Goal: Task Accomplishment & Management: Complete application form

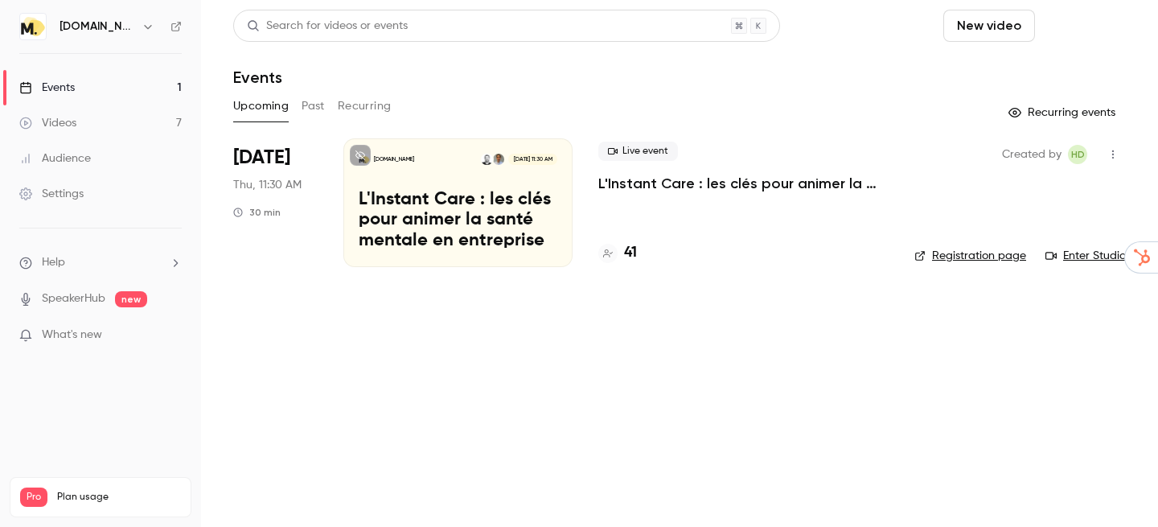
click at [1070, 34] on button "Schedule" at bounding box center [1083, 26] width 84 height 32
click at [1025, 80] on li "One time event" at bounding box center [1038, 70] width 174 height 42
click at [667, 189] on p "L'Instant Care : les clés pour animer la santé mentale en entreprise" at bounding box center [743, 183] width 290 height 19
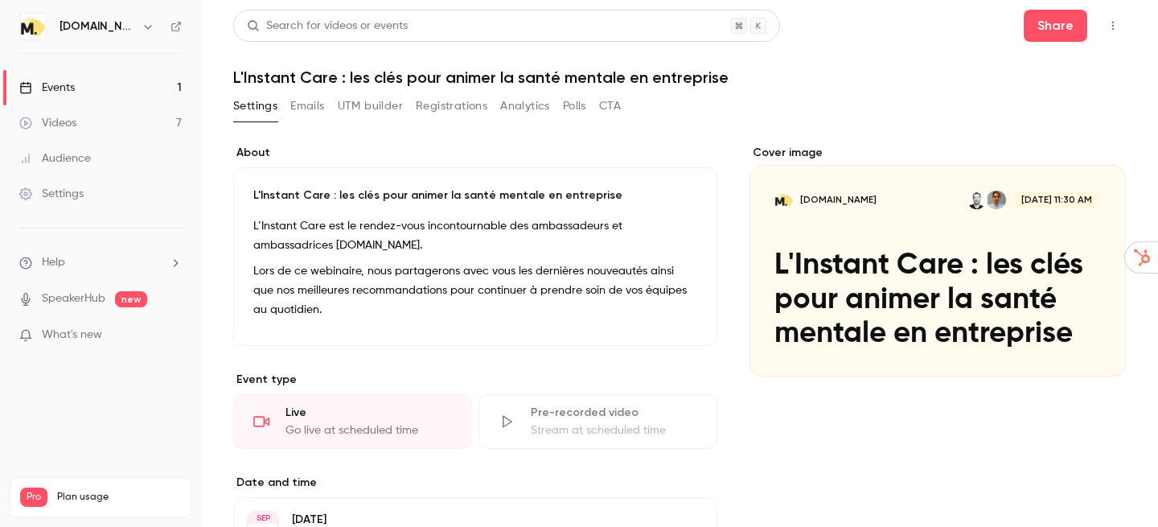
click at [474, 73] on h1 "L'Instant Care : les clés pour animer la santé mentale en entreprise" at bounding box center [679, 77] width 892 height 19
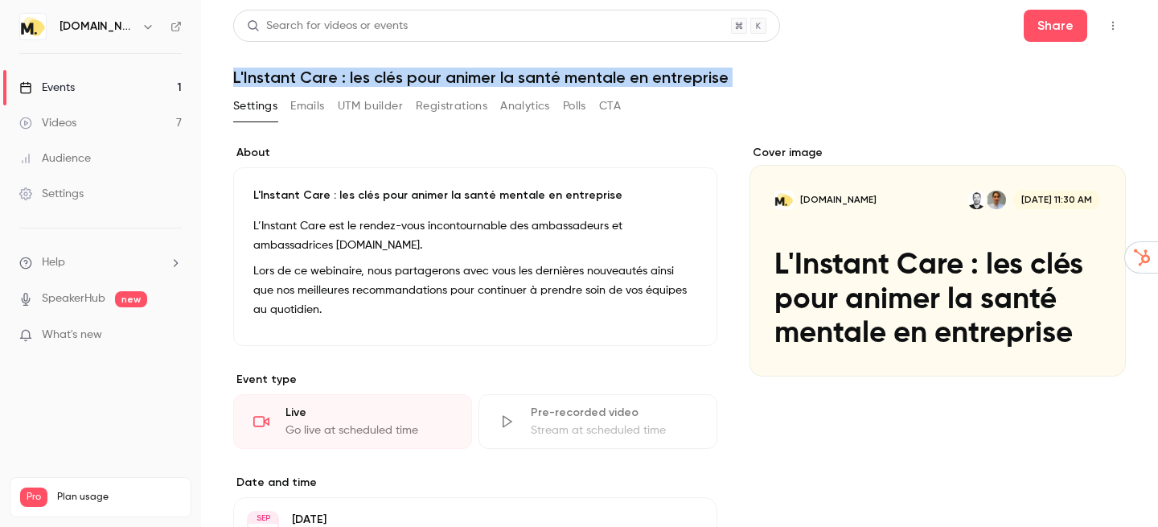
click at [474, 73] on h1 "L'Instant Care : les clés pour animer la santé mentale en entreprise" at bounding box center [679, 77] width 892 height 19
copy div "L'Instant Care : les clés pour animer la santé mentale en entreprise Settings E…"
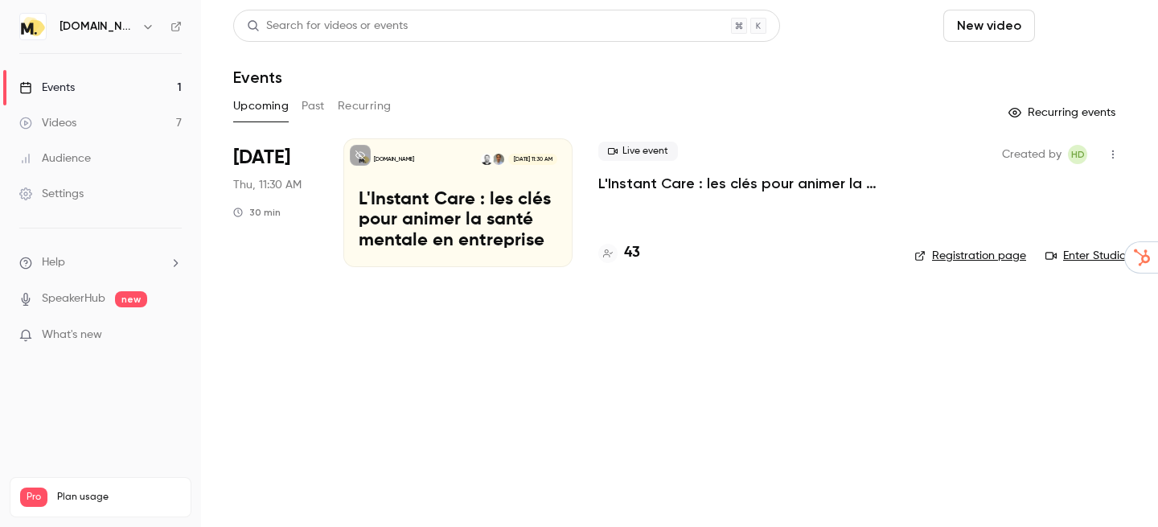
click at [1067, 34] on button "Schedule" at bounding box center [1083, 26] width 84 height 32
click at [1037, 79] on li "One time event" at bounding box center [1038, 70] width 174 height 42
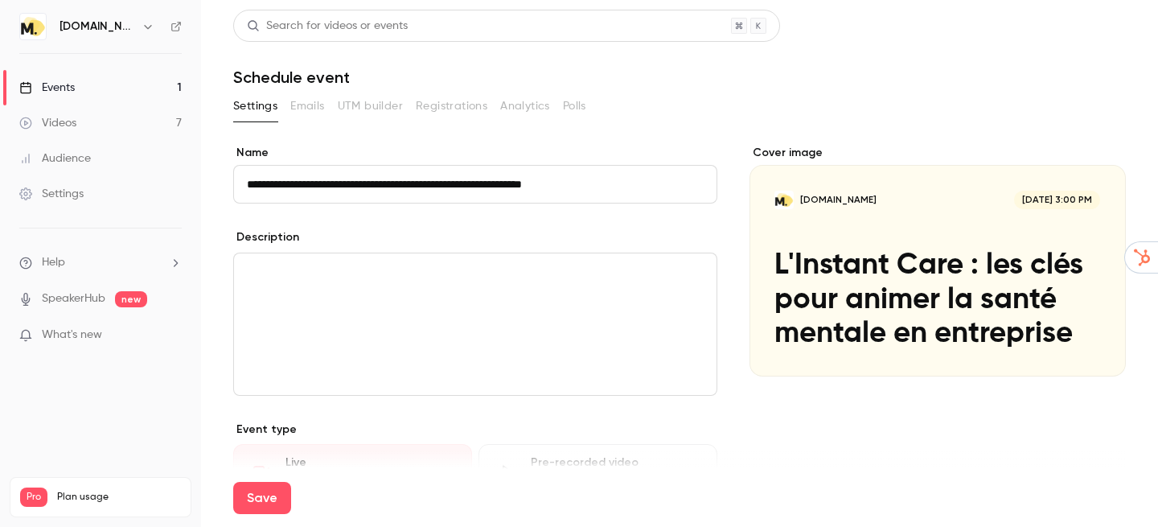
type input "**********"
click at [468, 304] on div "editor" at bounding box center [475, 323] width 482 height 141
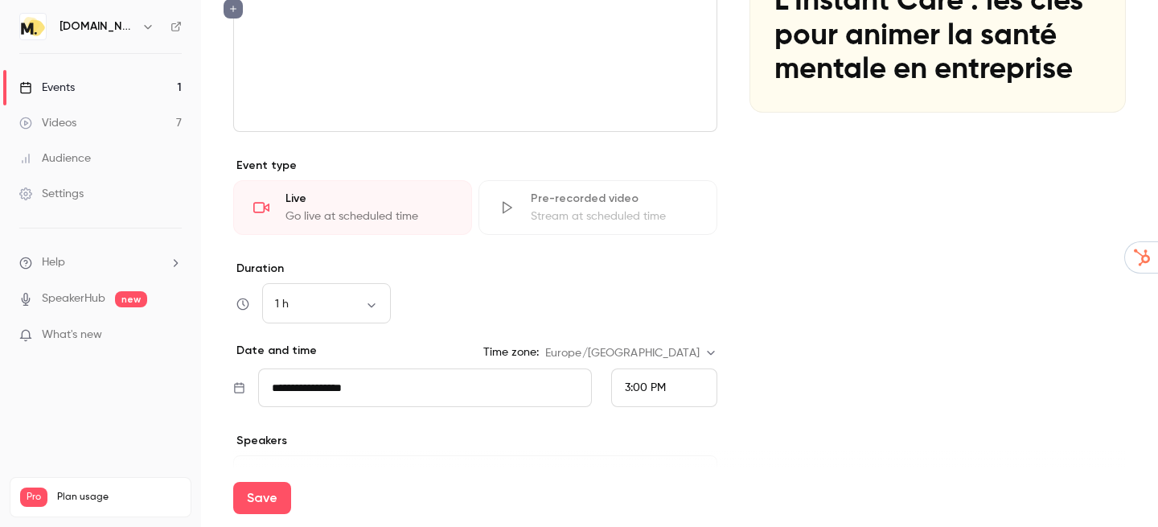
scroll to position [278, 0]
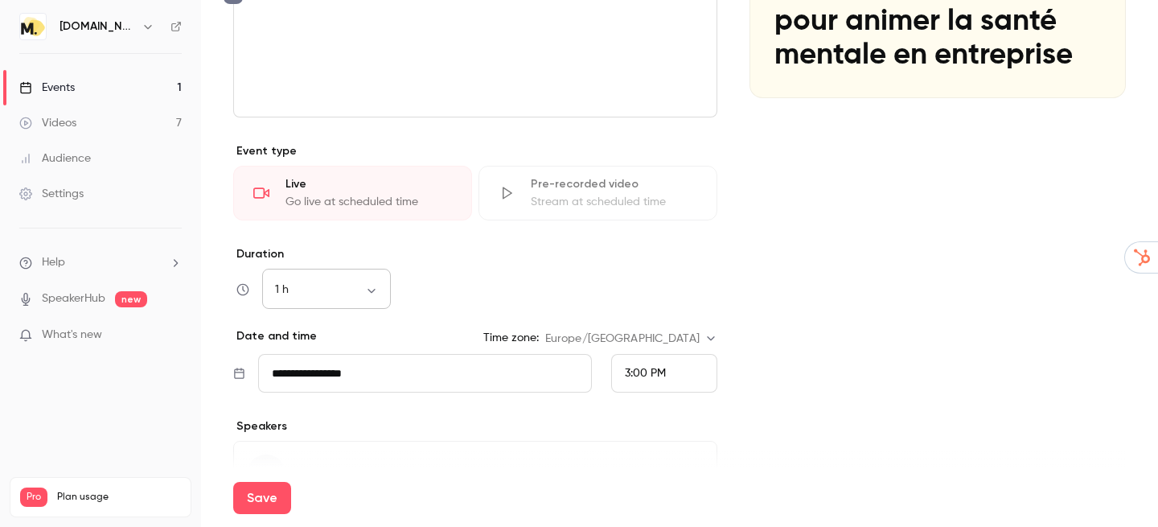
click at [347, 292] on body "**********" at bounding box center [579, 263] width 1158 height 527
click at [332, 375] on li "30 min" at bounding box center [326, 375] width 129 height 42
type input "**"
click at [337, 377] on input "**********" at bounding box center [425, 373] width 334 height 39
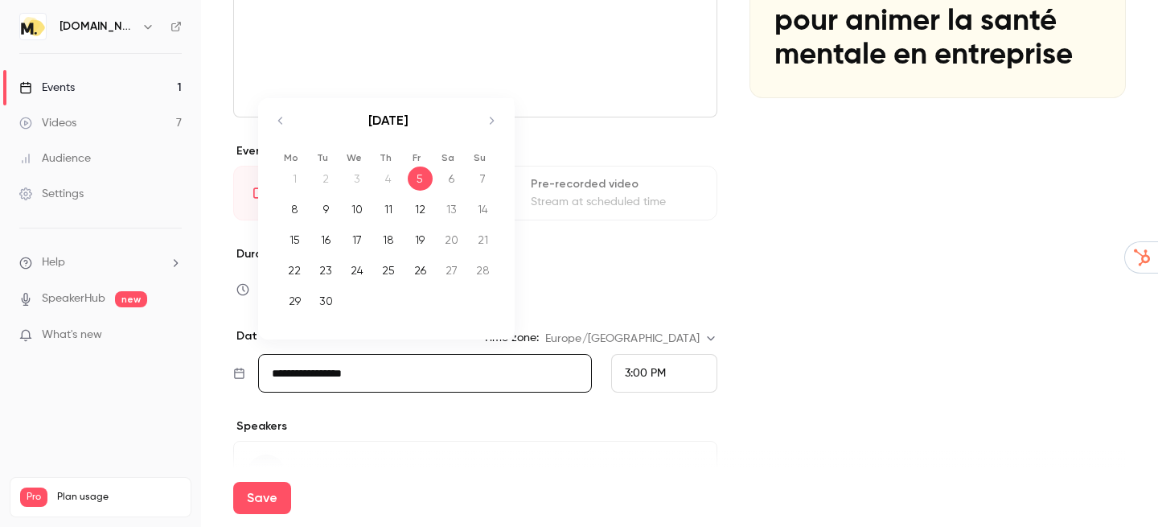
click at [490, 126] on icon "Move forward to switch to the next month." at bounding box center [491, 120] width 19 height 19
click at [383, 297] on div "27" at bounding box center [388, 301] width 25 height 24
type input "**********"
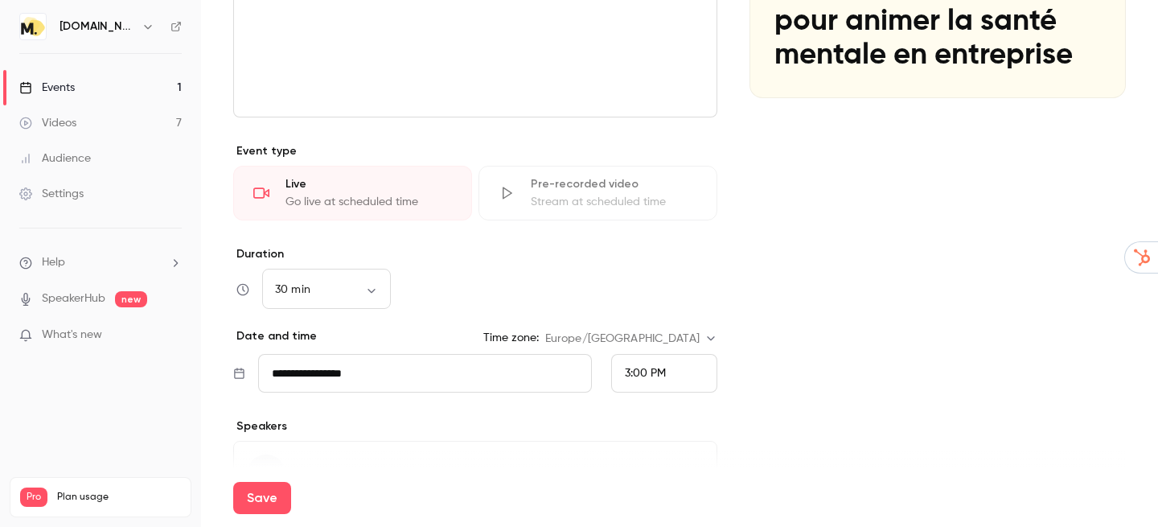
click at [637, 360] on div "3:00 PM" at bounding box center [664, 373] width 106 height 39
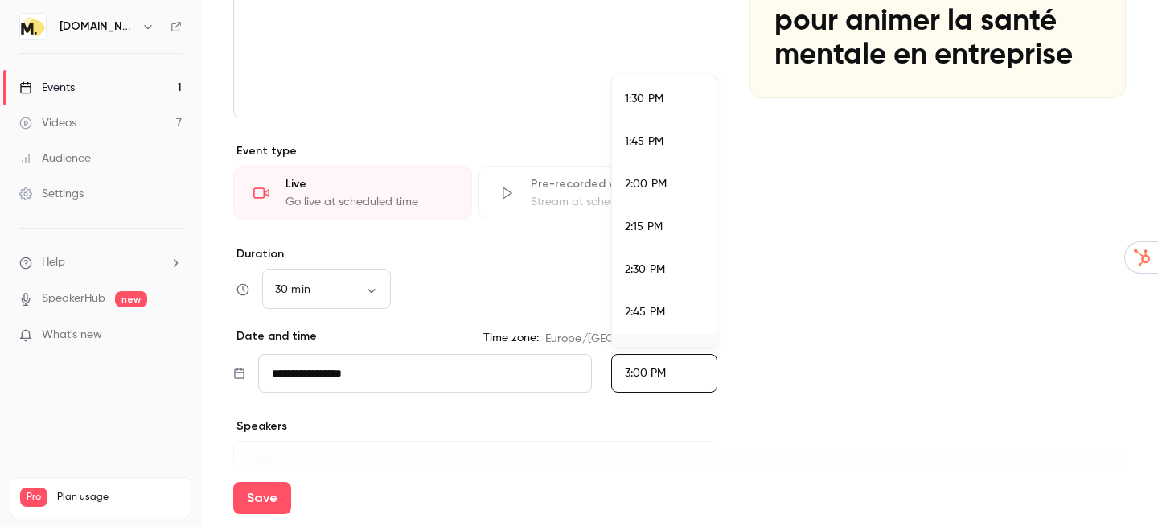
click at [648, 108] on li "1:30 PM" at bounding box center [664, 99] width 105 height 43
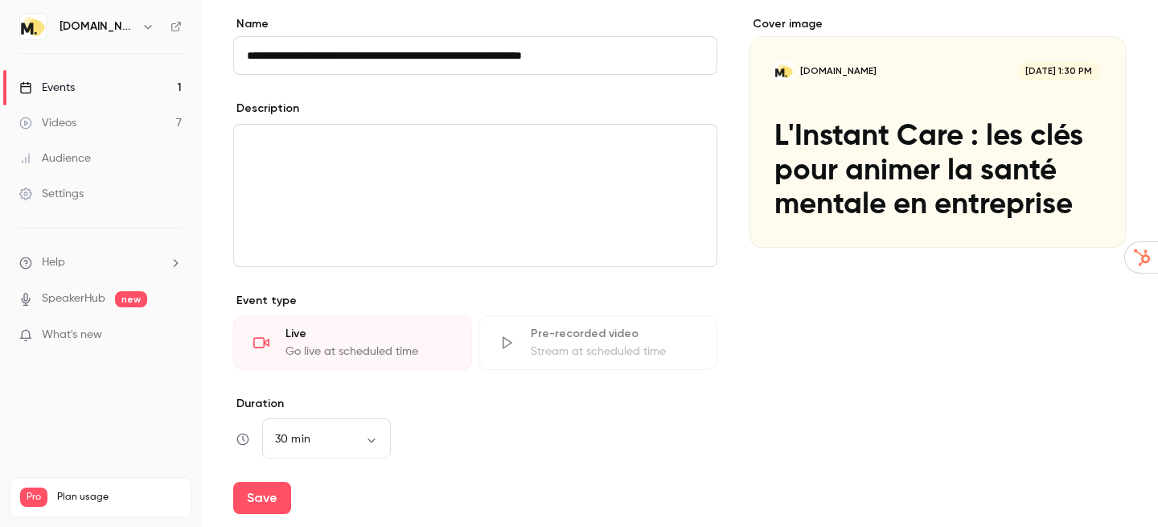
scroll to position [387, 0]
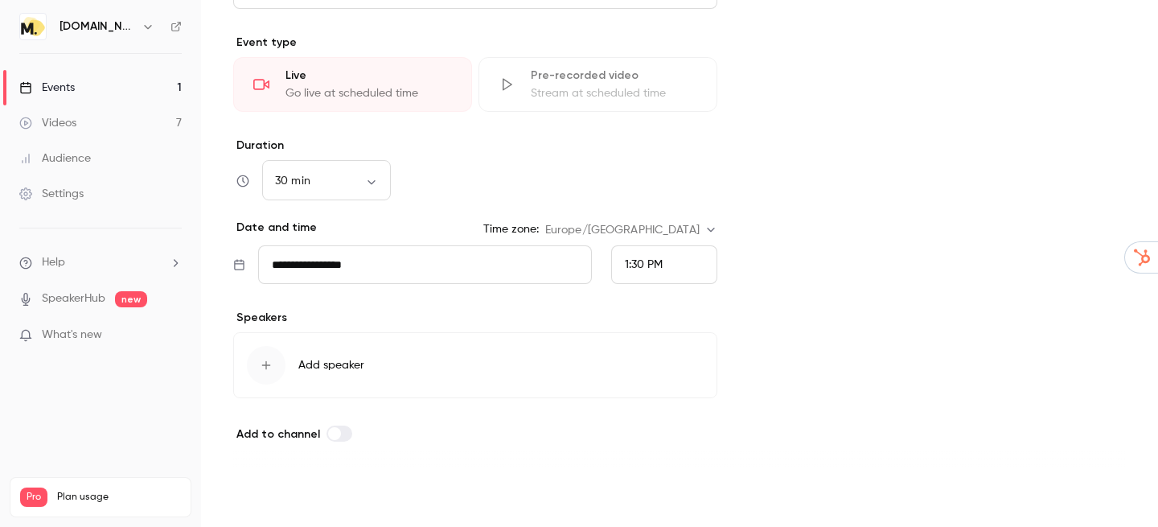
click at [259, 490] on button "Save" at bounding box center [262, 498] width 58 height 32
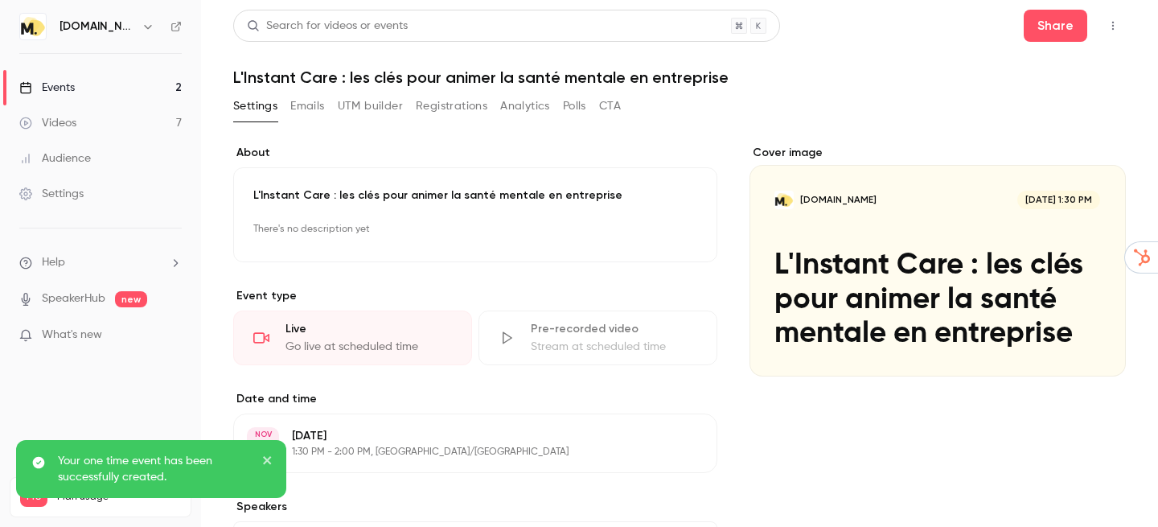
click at [267, 464] on icon "close" at bounding box center [267, 459] width 11 height 13
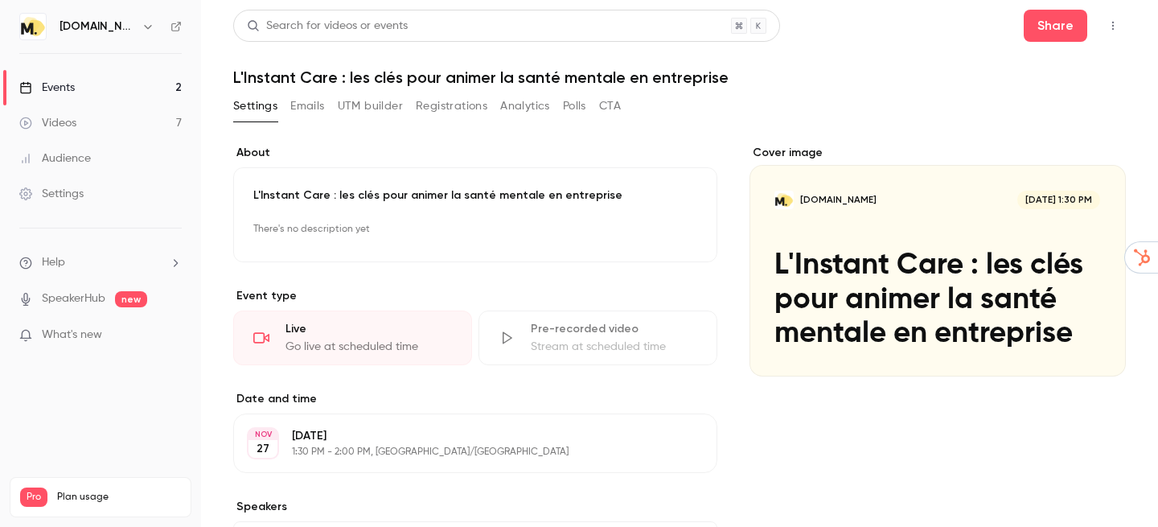
click at [60, 85] on div "Events" at bounding box center [46, 88] width 55 height 16
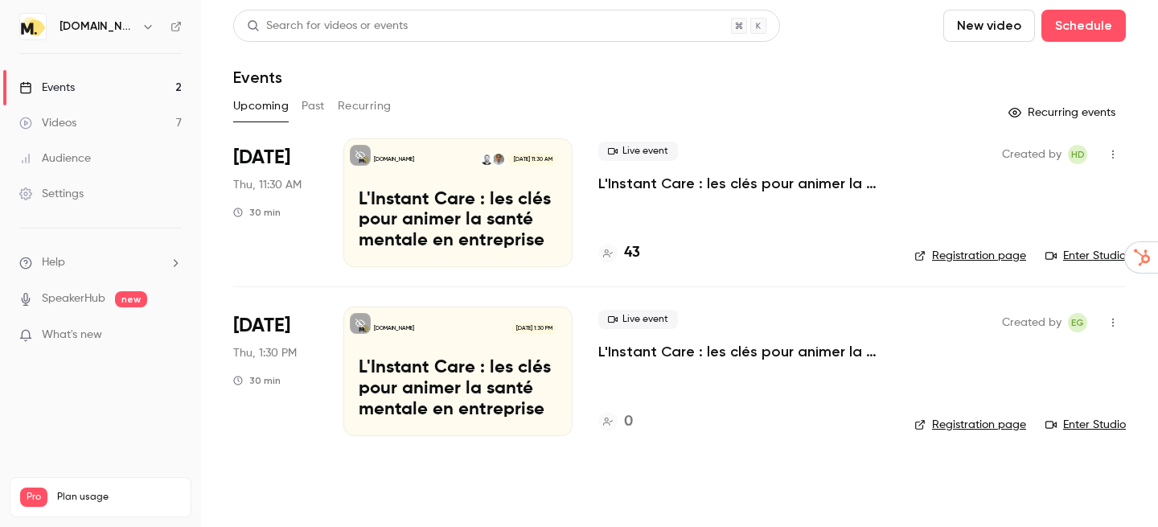
click at [983, 428] on link "Registration page" at bounding box center [970, 424] width 112 height 16
click at [959, 258] on link "Registration page" at bounding box center [970, 256] width 112 height 16
click at [654, 180] on p "L'Instant Care : les clés pour animer la santé mentale en entreprise" at bounding box center [743, 183] width 290 height 19
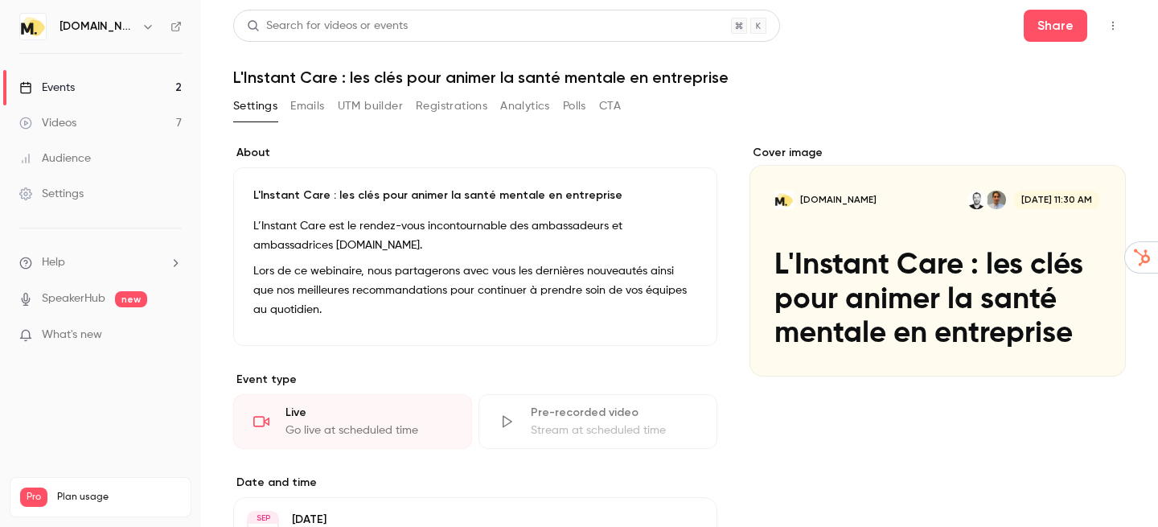
click at [383, 109] on button "UTM builder" at bounding box center [370, 106] width 65 height 26
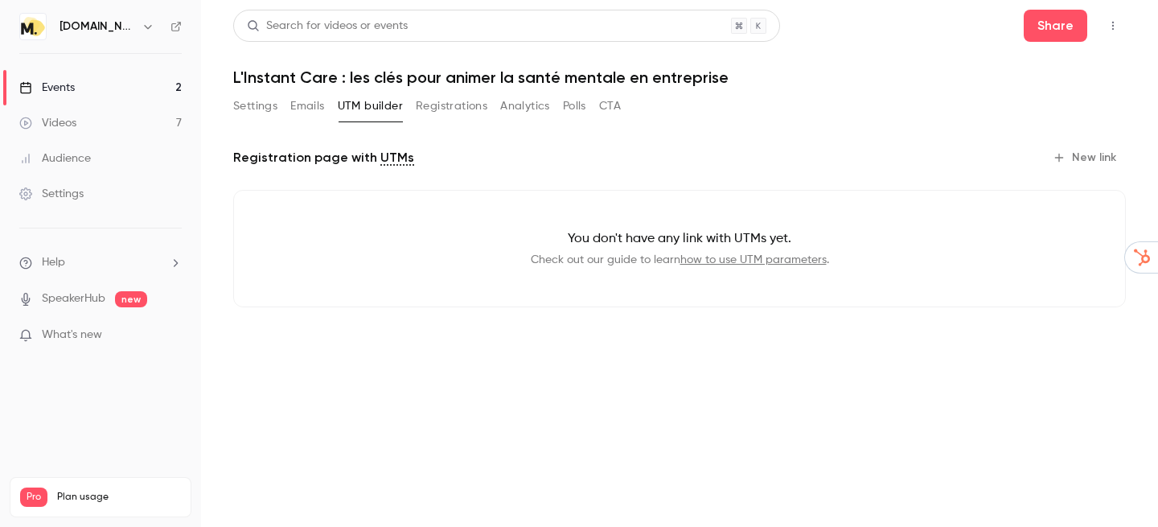
click at [441, 106] on button "Registrations" at bounding box center [452, 106] width 72 height 26
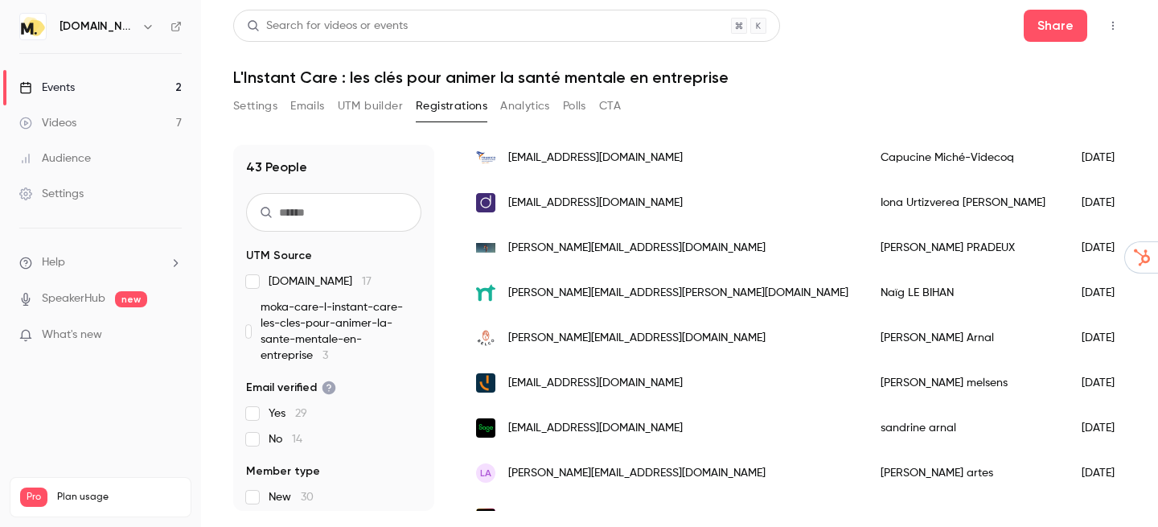
scroll to position [184, 0]
